Goal: Task Accomplishment & Management: Manage account settings

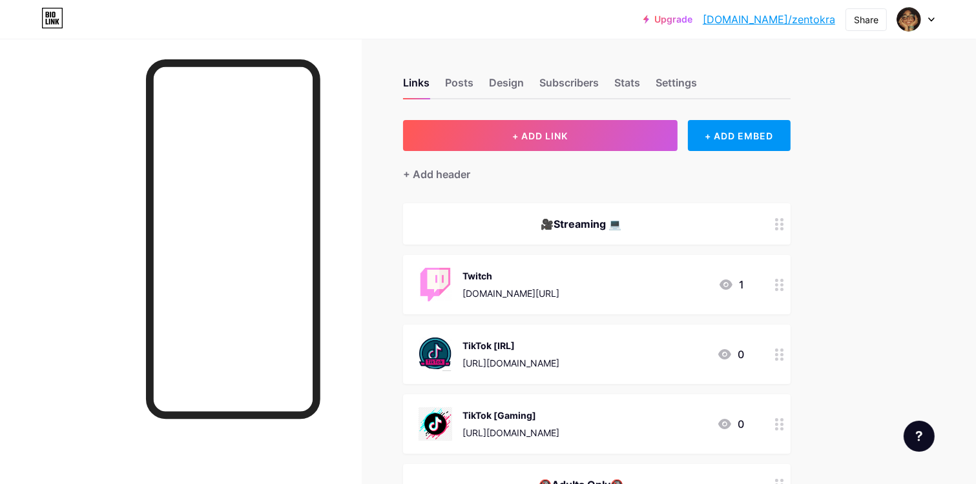
click at [473, 179] on div "+ Add header" at bounding box center [596, 167] width 387 height 32
click at [453, 173] on div "+ Add header" at bounding box center [436, 174] width 67 height 15
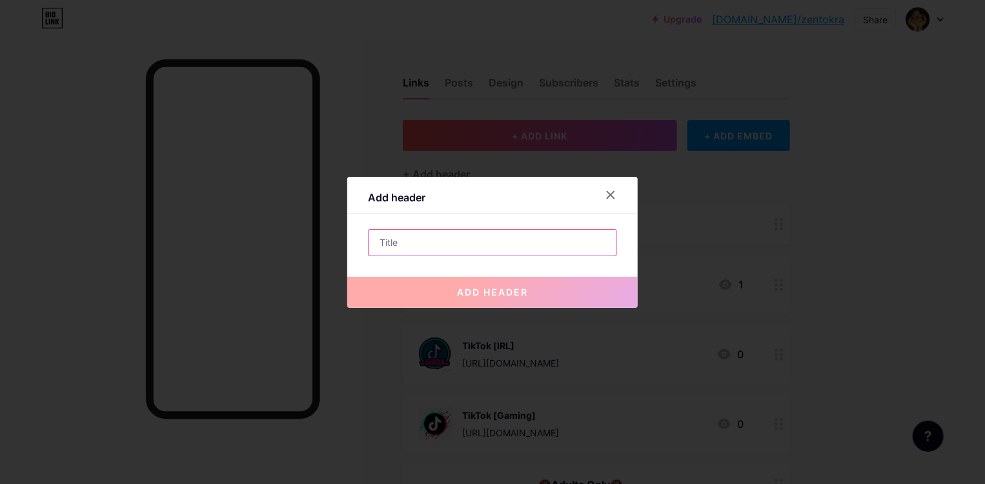
click at [469, 246] on input "text" at bounding box center [493, 243] width 248 height 26
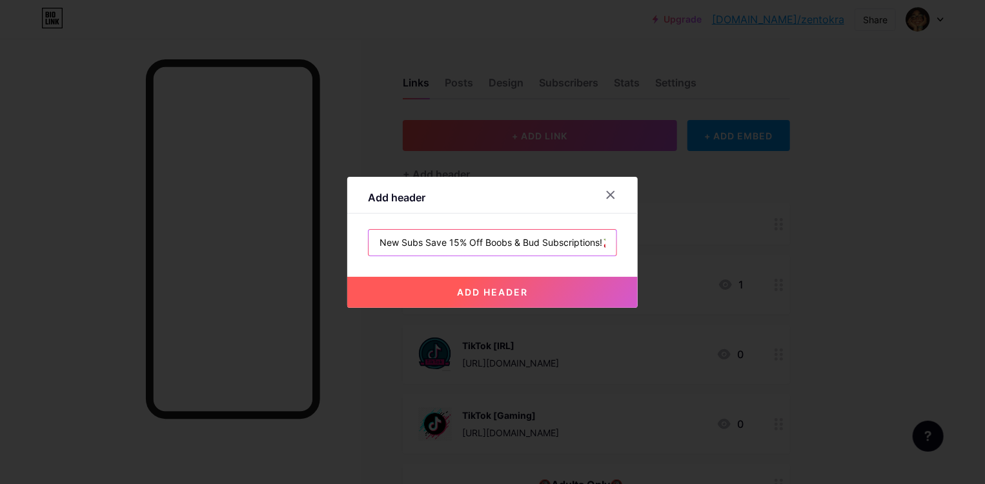
scroll to position [0, 8]
click at [387, 245] on input "New Subs Save 15% Off Boobs & Bud Subscriptions!🍒" at bounding box center [493, 243] width 248 height 26
type input "😉New Subs Save 15% Off Boobs & Bud Subscriptions!🍒"
click at [478, 296] on span "add header" at bounding box center [492, 292] width 71 height 11
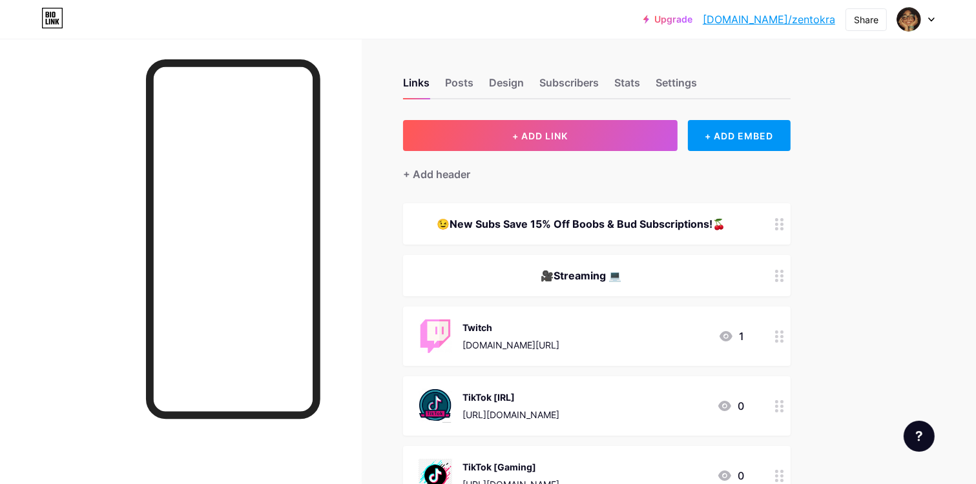
click at [593, 218] on div "😉New Subs Save 15% Off Boobs & Bud Subscriptions!🍒" at bounding box center [580, 223] width 325 height 15
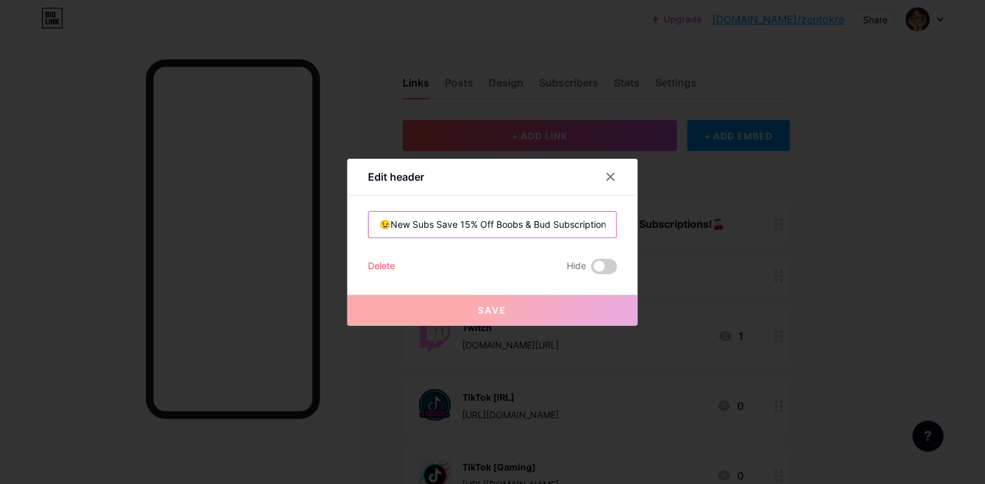
click at [470, 231] on input "😉New Subs Save 15% Off Boobs & Bud Subscriptions!🍒" at bounding box center [493, 225] width 248 height 26
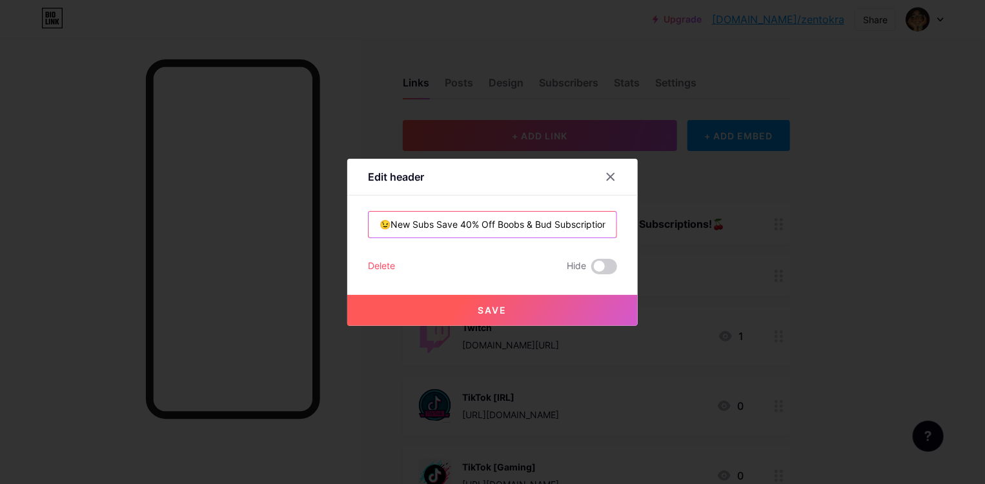
type input "😉New Subs Save 40% Off Boobs & Bud Subscriptions!🍒"
click at [524, 305] on button "Save" at bounding box center [492, 310] width 291 height 31
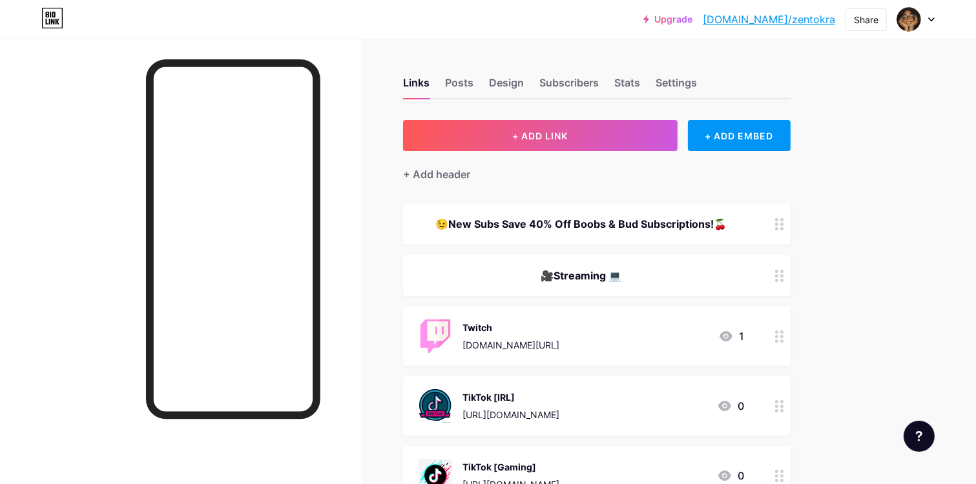
click at [704, 231] on div "😉New Subs Save 40% Off Boobs & Bud Subscriptions!🍒" at bounding box center [596, 223] width 387 height 41
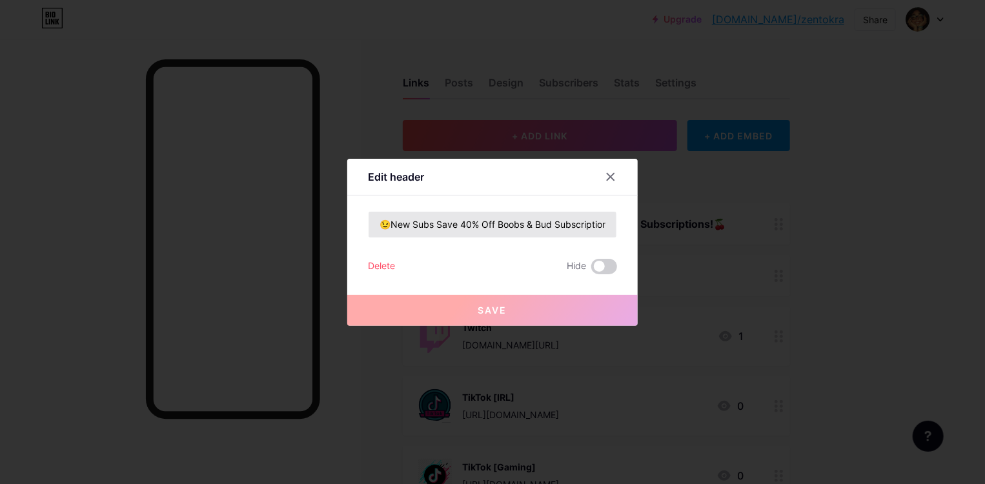
drag, startPoint x: 618, startPoint y: 229, endPoint x: 611, endPoint y: 228, distance: 7.2
click at [617, 229] on div "Edit header 😉New Subs Save 40% Off Boobs & Bud Subscriptions!🍒 Delete Hide Save" at bounding box center [492, 242] width 291 height 167
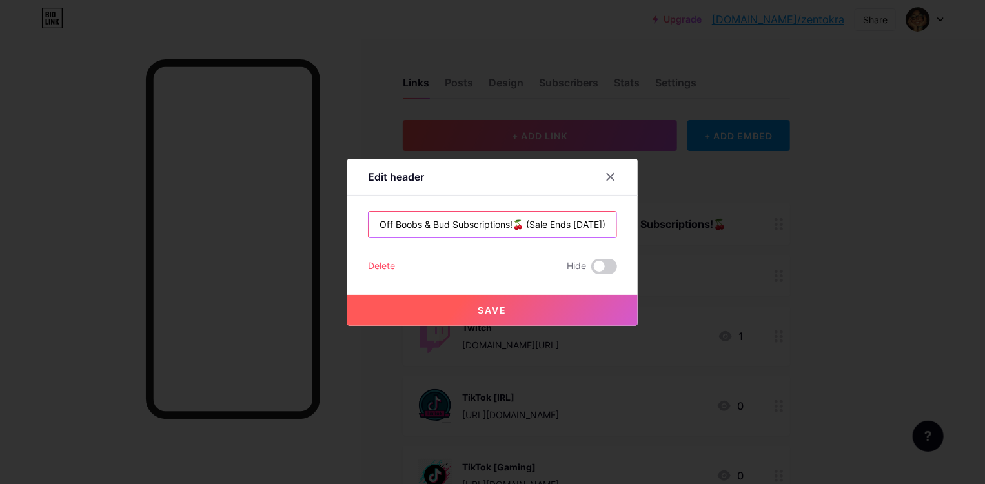
scroll to position [0, 134]
type input "😉New Subs Save 40% Off Boobs & Bud Subscriptions!🍒 (Sale Ends [DATE])"
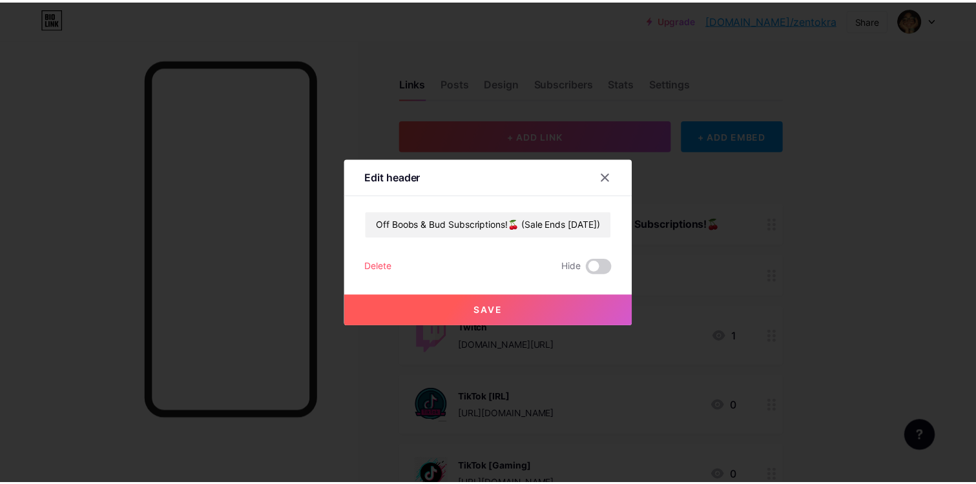
scroll to position [0, 0]
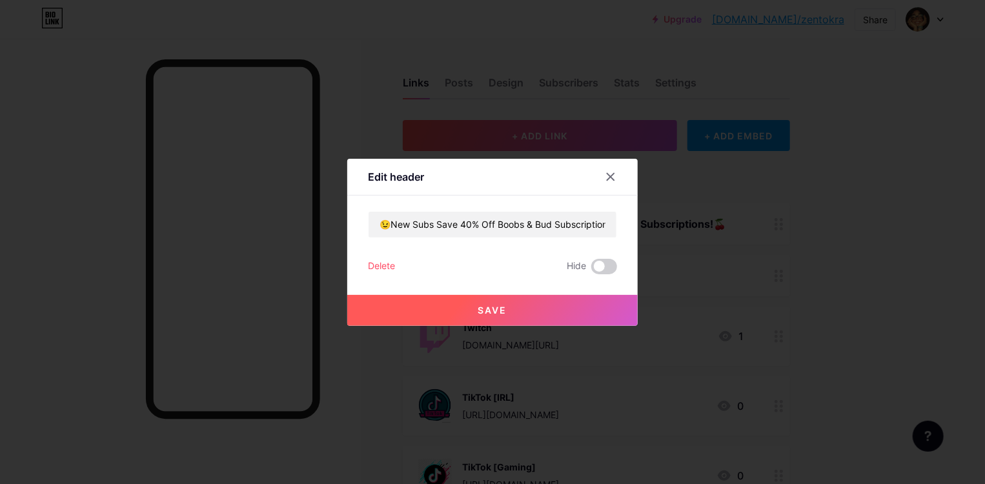
click at [517, 306] on button "Save" at bounding box center [492, 310] width 291 height 31
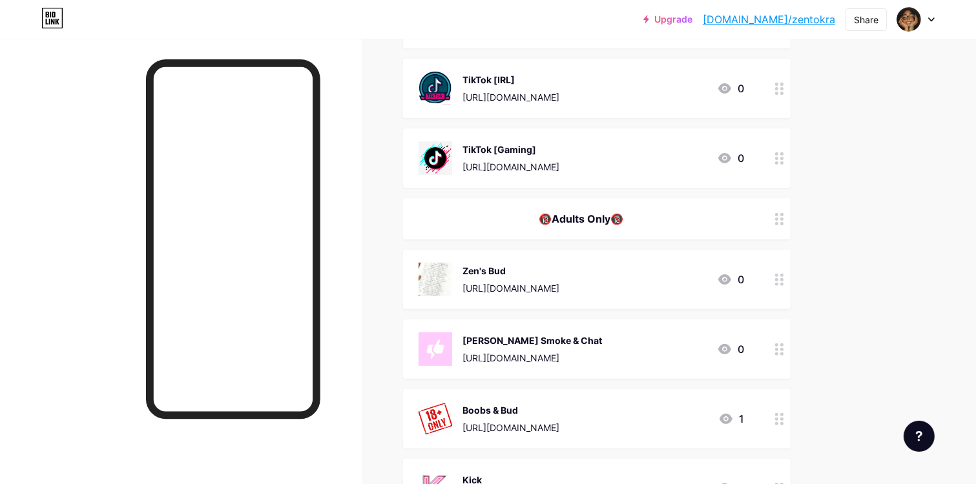
scroll to position [355, 0]
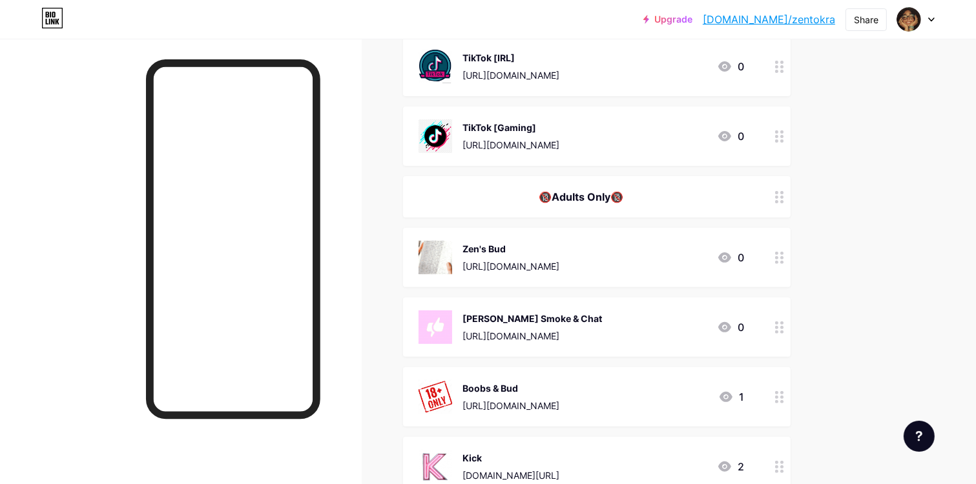
drag, startPoint x: 656, startPoint y: 404, endPoint x: 654, endPoint y: 380, distance: 23.3
click at [654, 380] on div "Boobs & Bud [URL][DOMAIN_NAME] 1" at bounding box center [580, 397] width 325 height 34
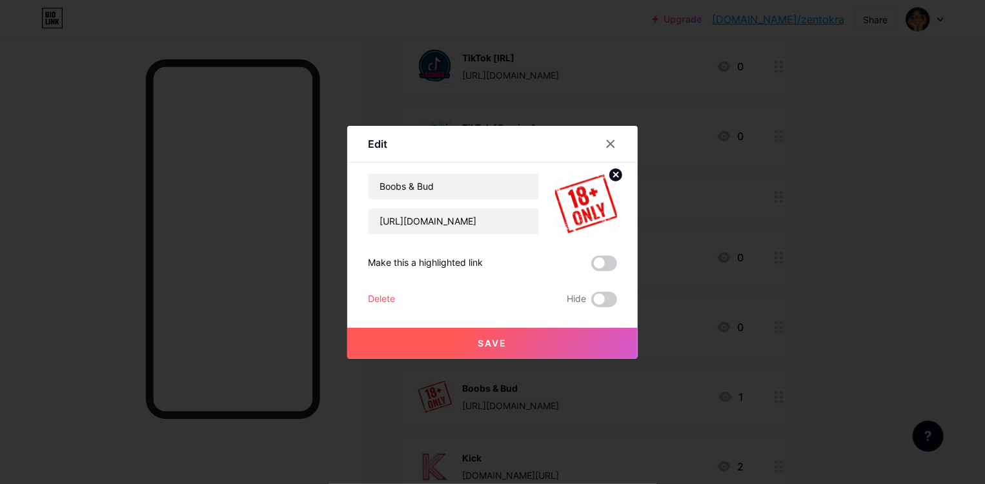
click at [654, 380] on div at bounding box center [492, 242] width 985 height 484
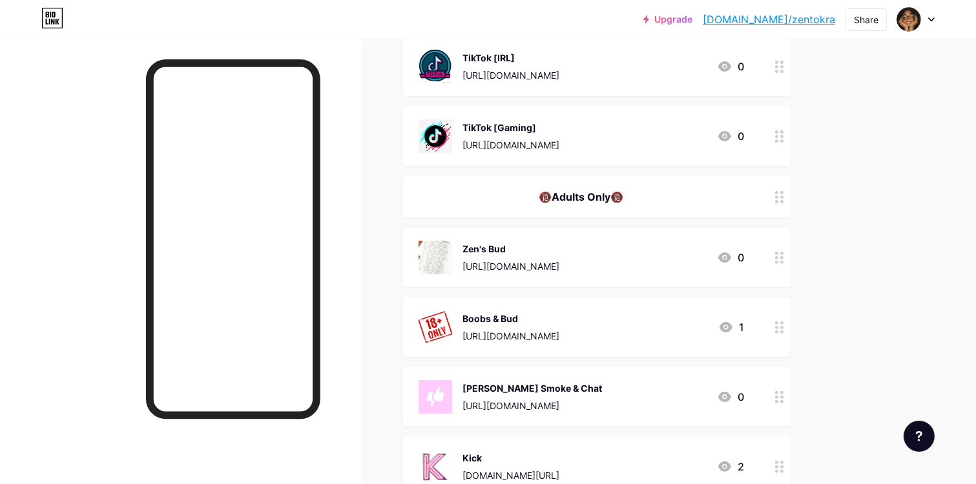
click at [559, 311] on div "Boobs & Bud [URL][DOMAIN_NAME]" at bounding box center [510, 328] width 97 height 34
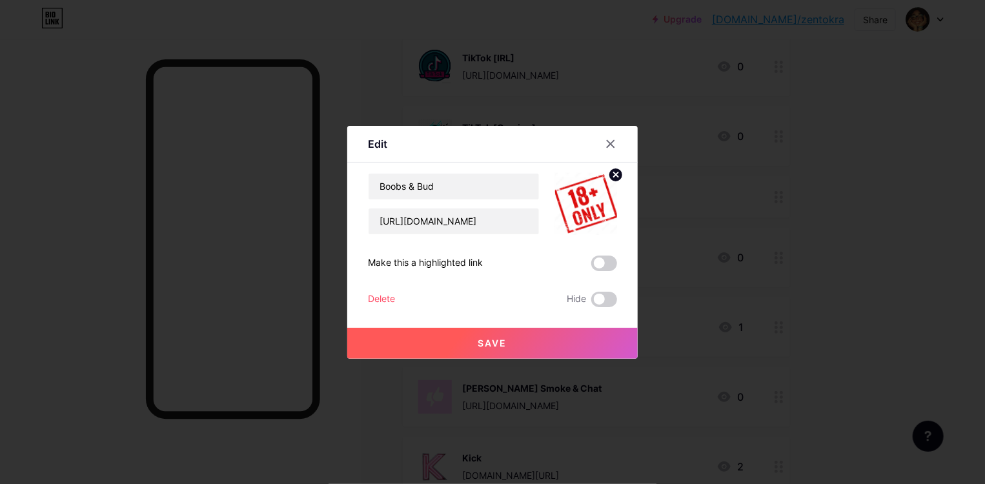
click at [615, 179] on circle at bounding box center [616, 175] width 14 height 14
click at [601, 197] on div "Picture" at bounding box center [586, 204] width 62 height 62
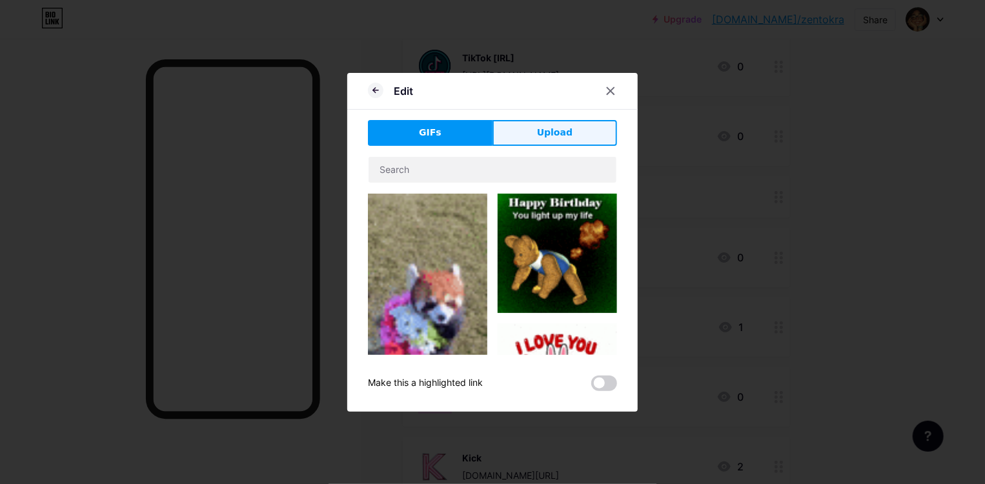
click at [589, 144] on button "Upload" at bounding box center [555, 133] width 125 height 26
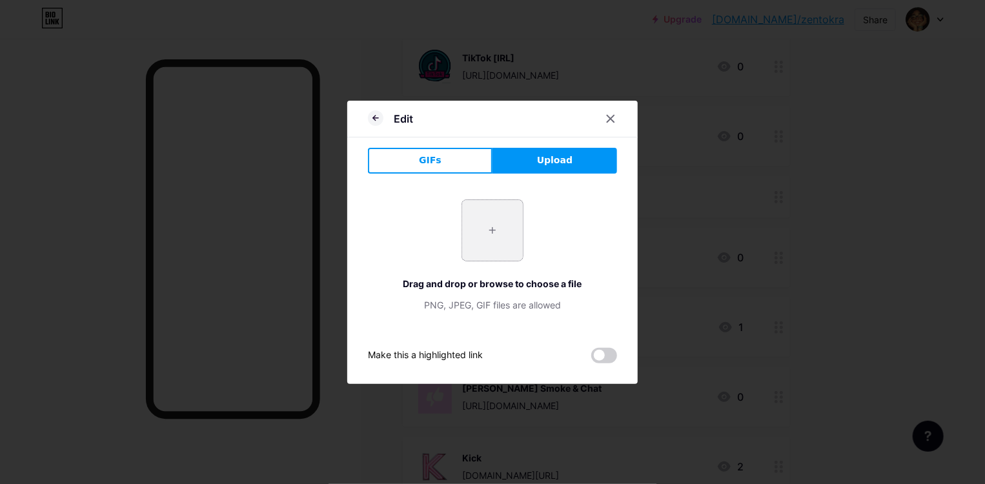
click at [496, 239] on input "file" at bounding box center [492, 230] width 61 height 61
type input "C:\fakepath\OnlyFans_Logo_Icon_Blue-removebg-preview.png"
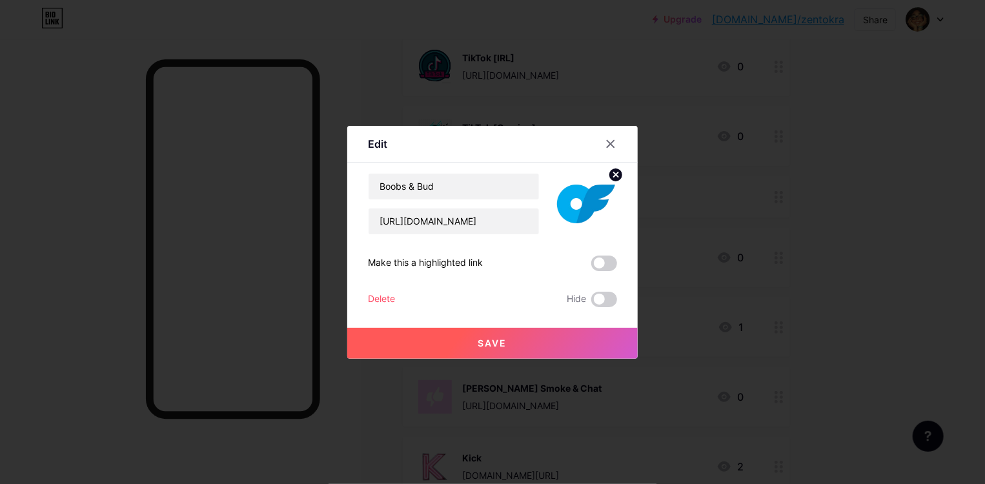
click at [584, 330] on button "Save" at bounding box center [492, 343] width 291 height 31
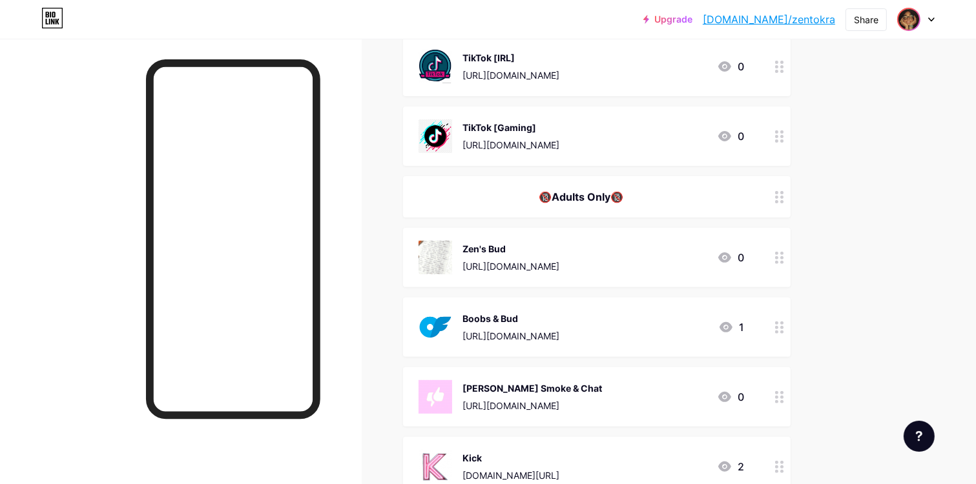
click at [920, 16] on div at bounding box center [908, 19] width 23 height 23
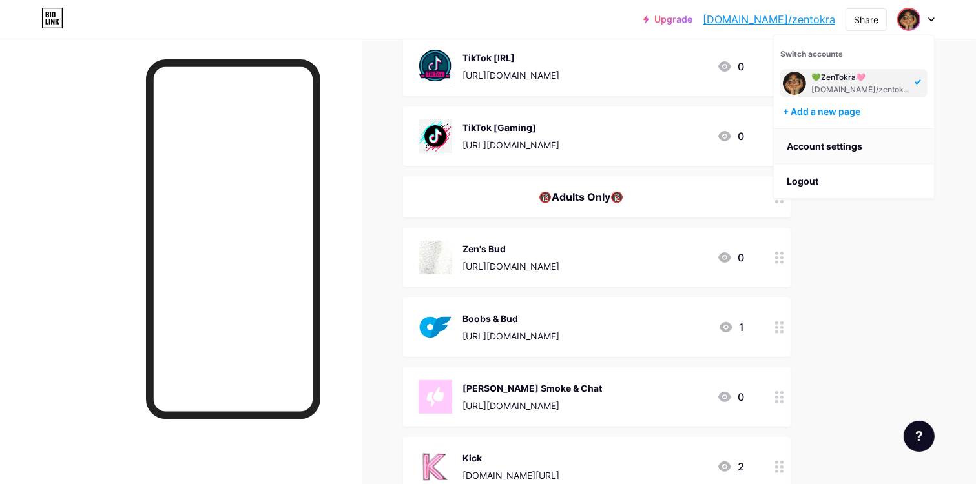
click at [830, 147] on link "Account settings" at bounding box center [854, 146] width 160 height 35
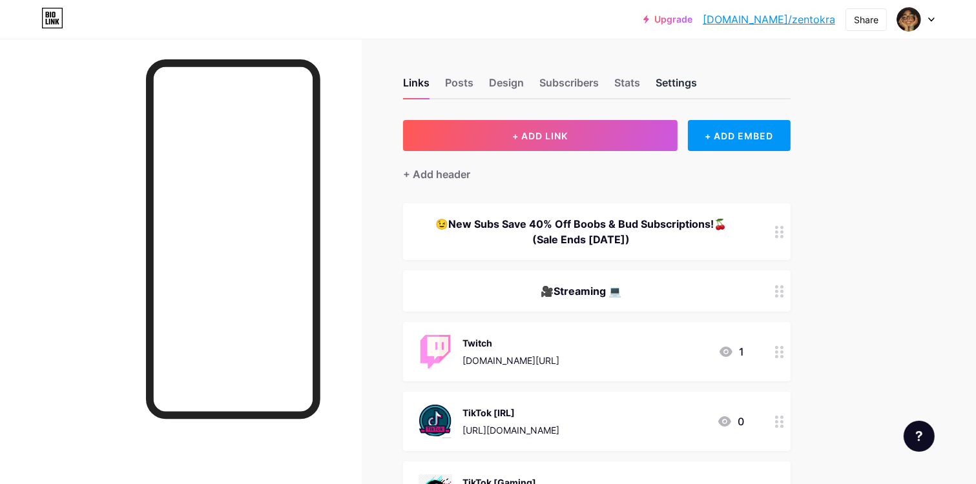
click at [667, 88] on div "Settings" at bounding box center [675, 86] width 41 height 23
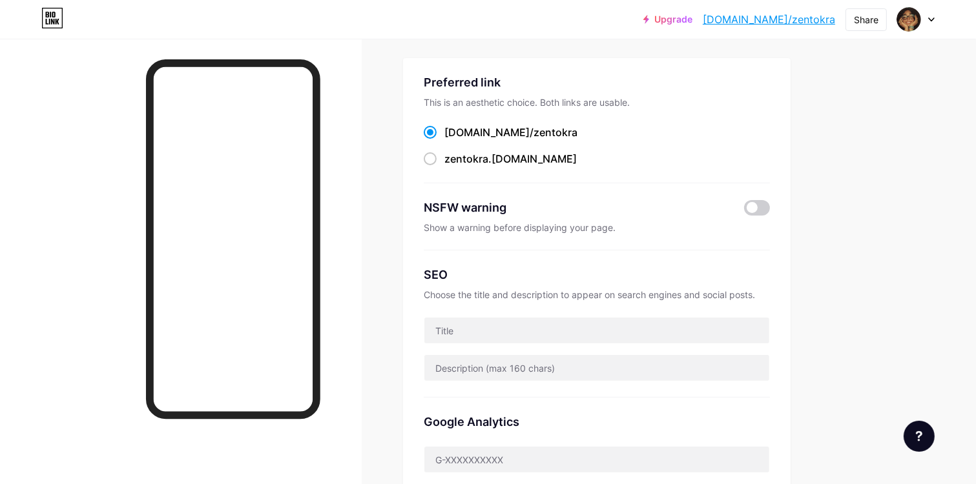
scroll to position [65, 0]
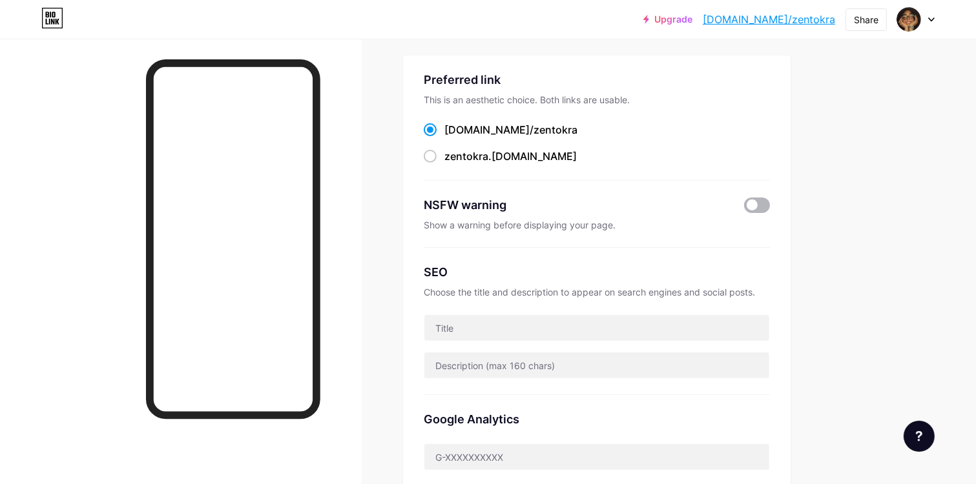
click at [766, 203] on span at bounding box center [757, 205] width 26 height 15
click at [744, 209] on input "checkbox" at bounding box center [744, 209] width 0 height 0
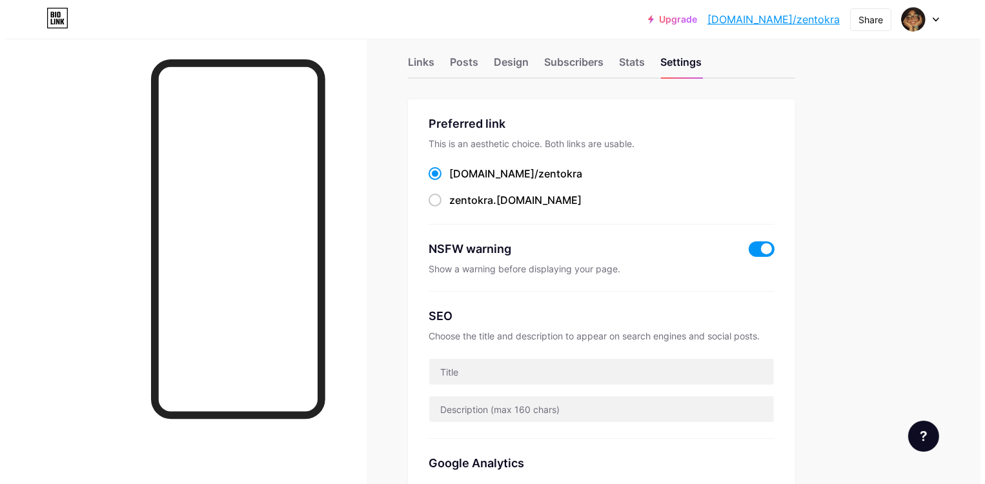
scroll to position [0, 0]
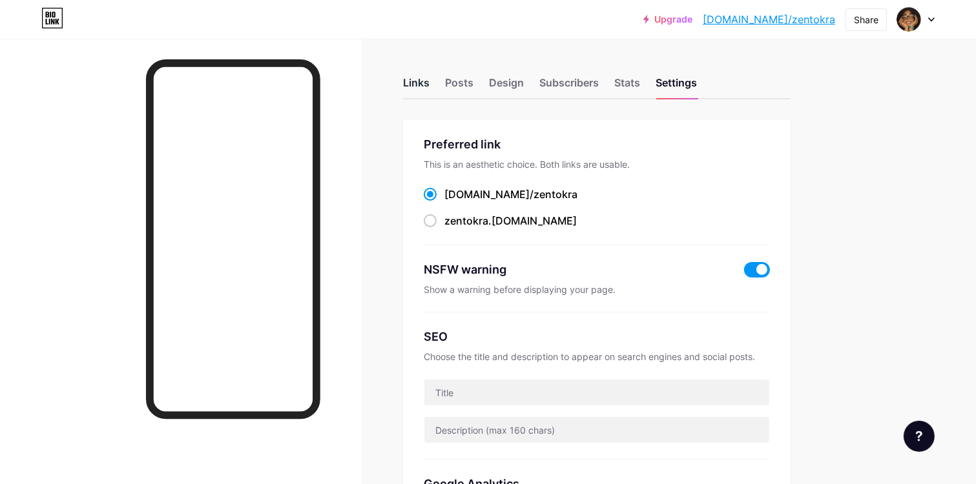
click at [414, 83] on div "Links" at bounding box center [416, 86] width 26 height 23
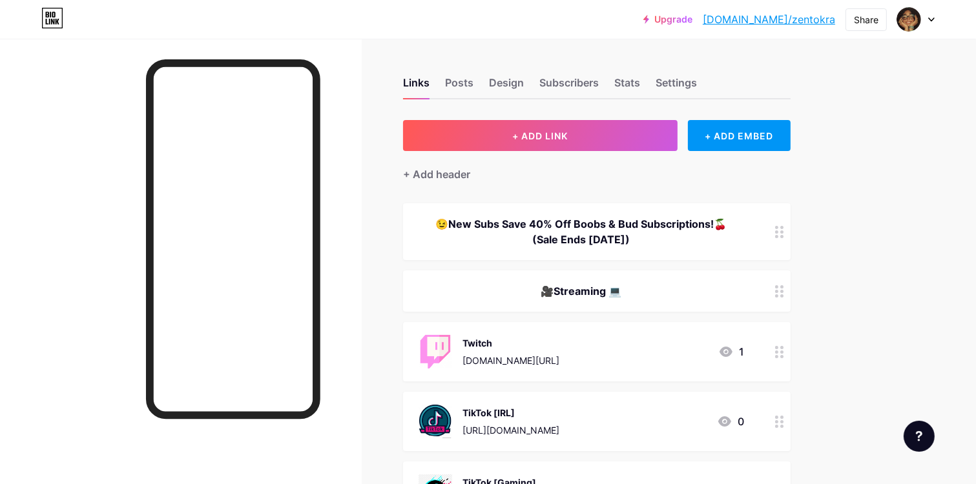
click at [548, 235] on div "😉New Subs Save 40% Off Boobs & Bud Subscriptions!🍒 (Sale Ends [DATE])" at bounding box center [580, 231] width 325 height 31
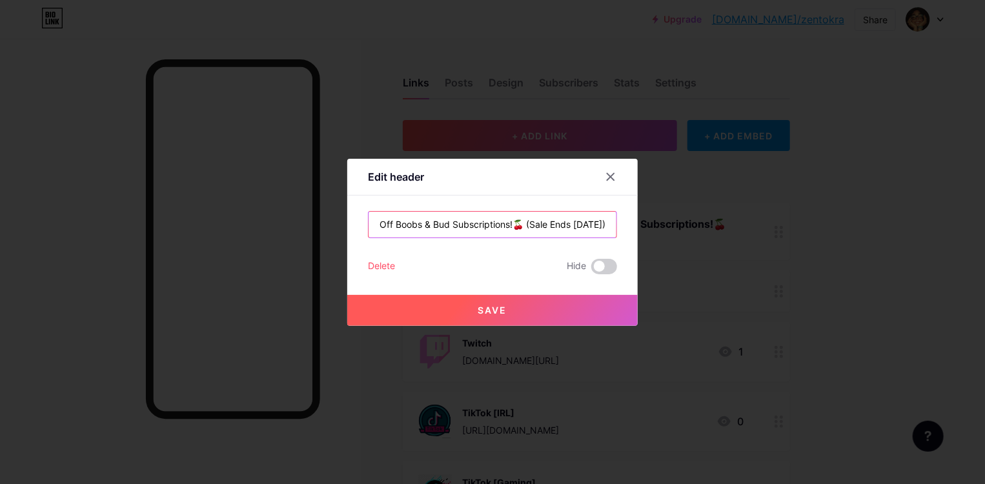
scroll to position [0, 107]
type input "😉New Subs Save 40% Off Boobs & Bud Subscriptions!🍒 (Sale Ends [DATE])"
click at [559, 311] on button "Save" at bounding box center [492, 310] width 291 height 31
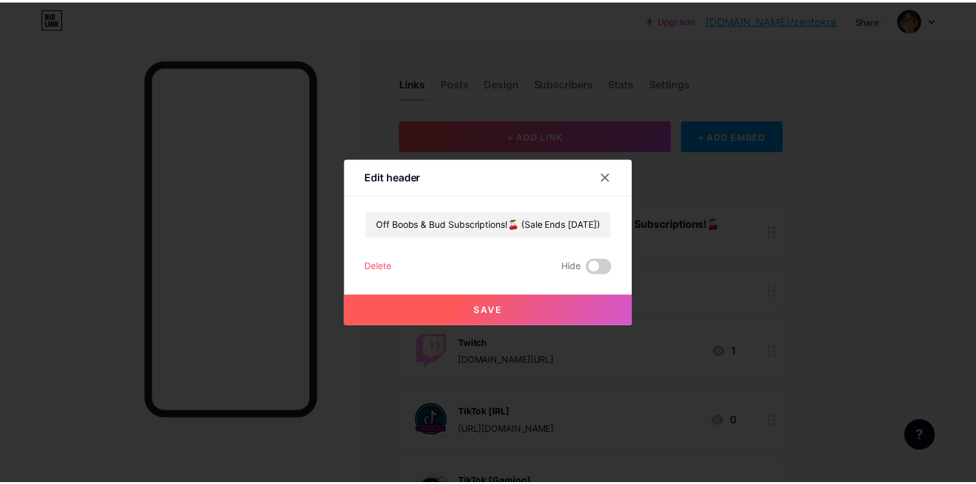
scroll to position [0, 0]
